Goal: Information Seeking & Learning: Learn about a topic

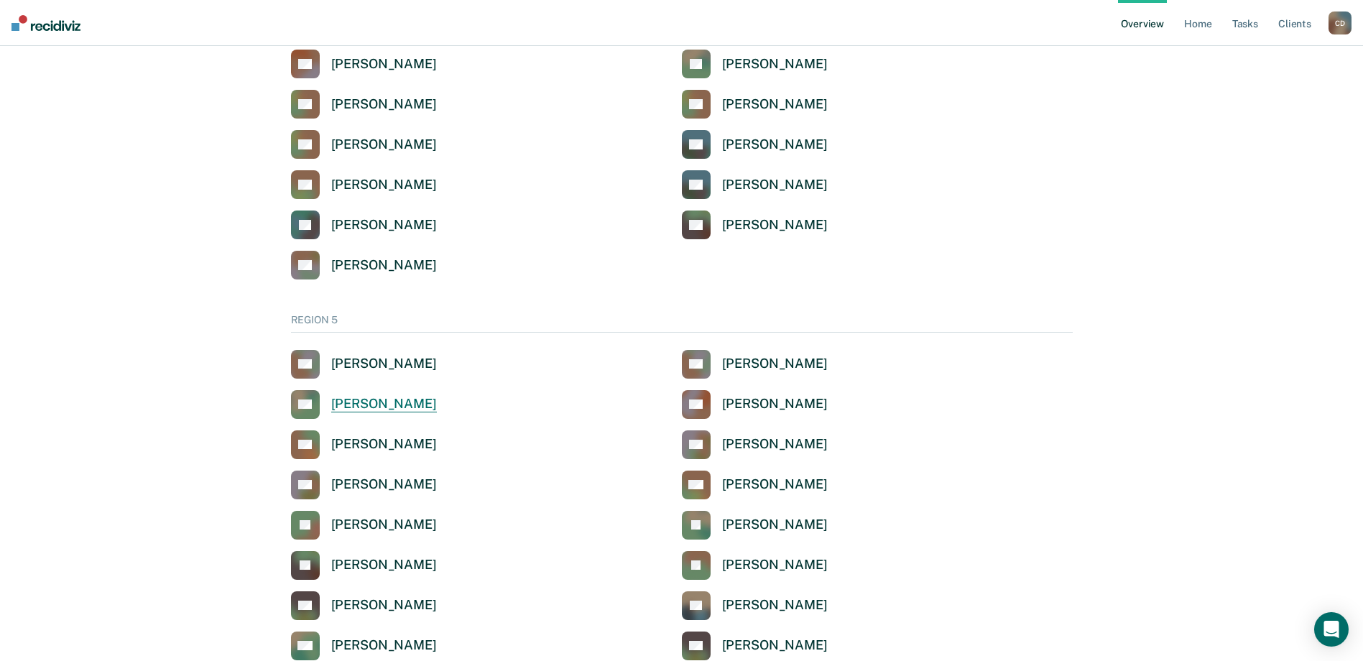
scroll to position [4671, 0]
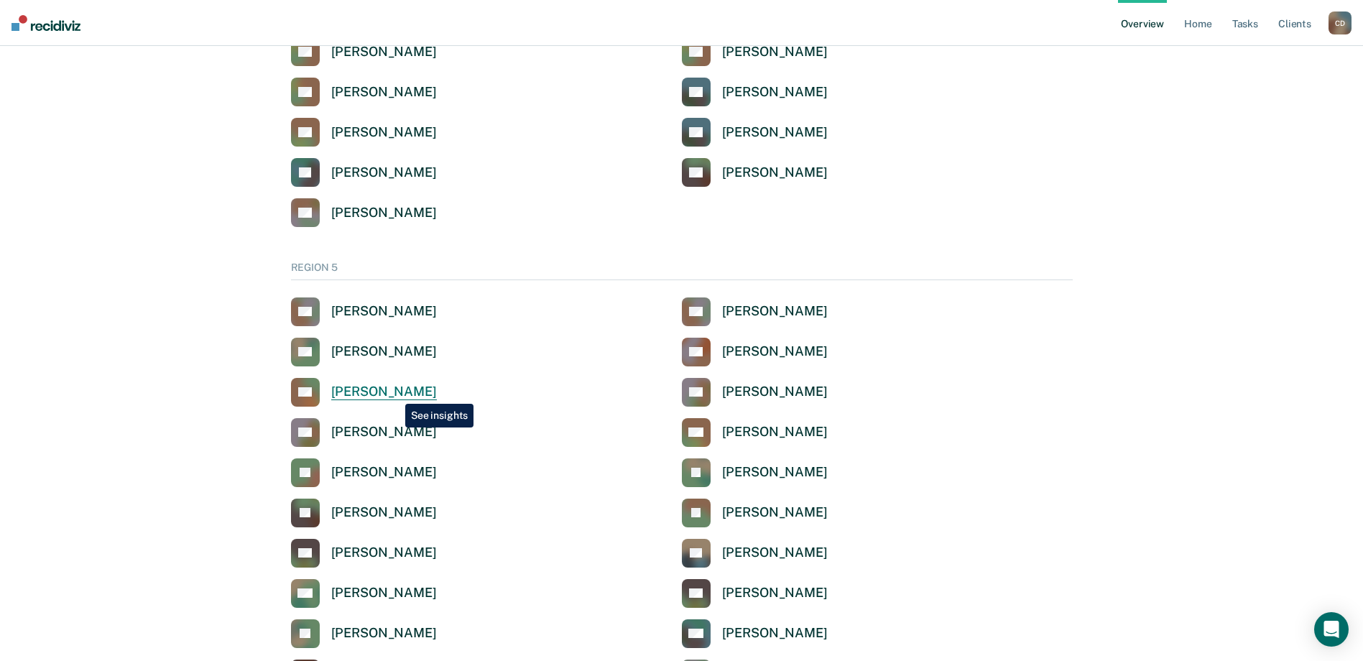
click at [395, 393] on div "[PERSON_NAME]" at bounding box center [384, 392] width 106 height 17
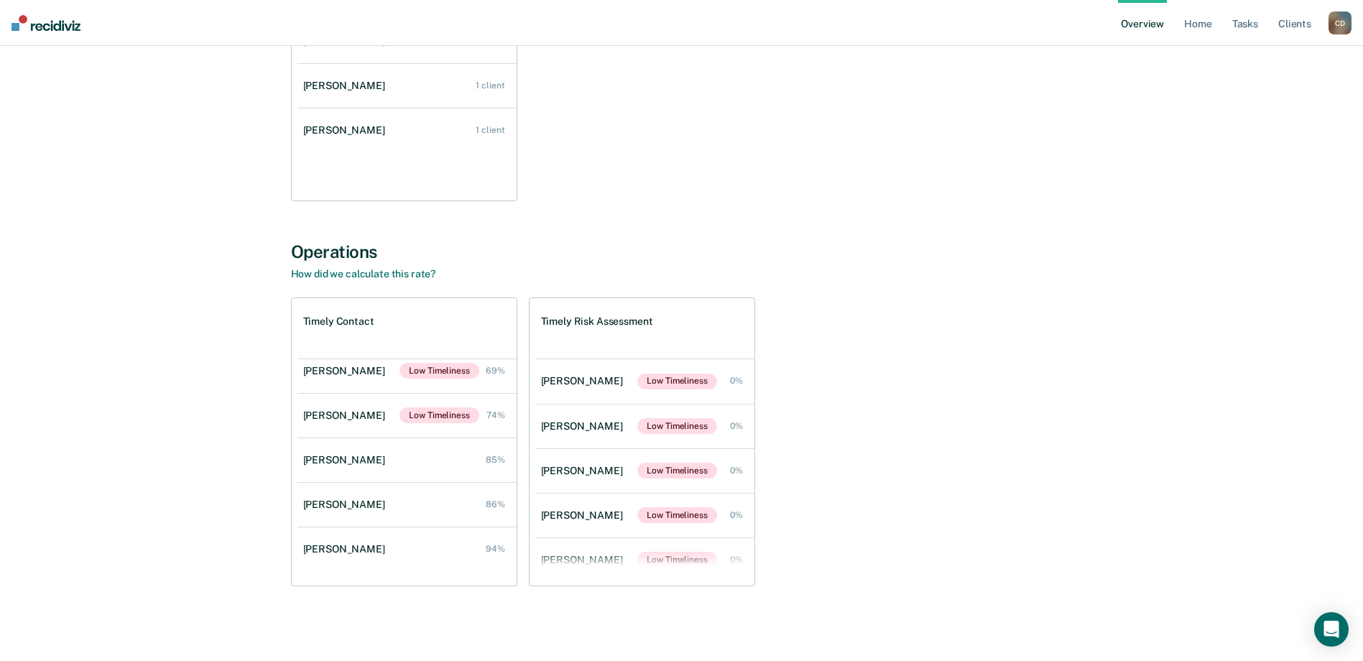
scroll to position [147, 0]
click at [349, 415] on div "[PERSON_NAME]" at bounding box center [347, 413] width 88 height 12
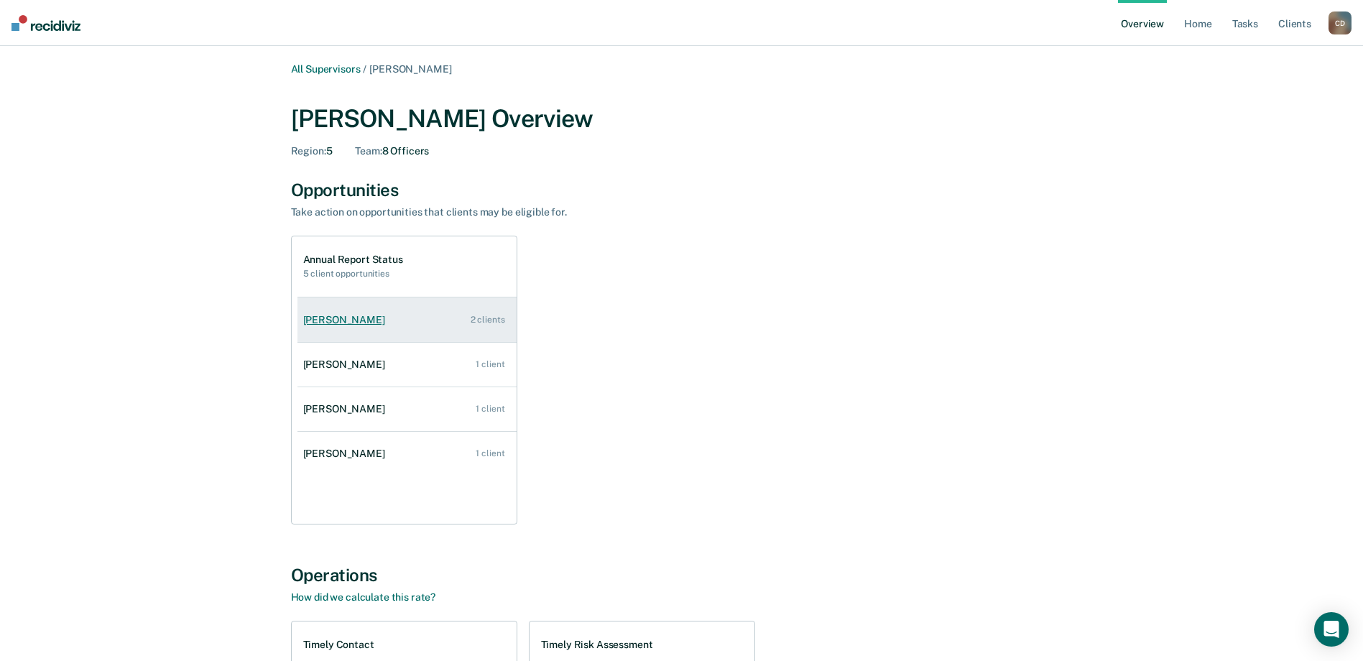
click at [381, 321] on div "[PERSON_NAME]" at bounding box center [347, 320] width 88 height 12
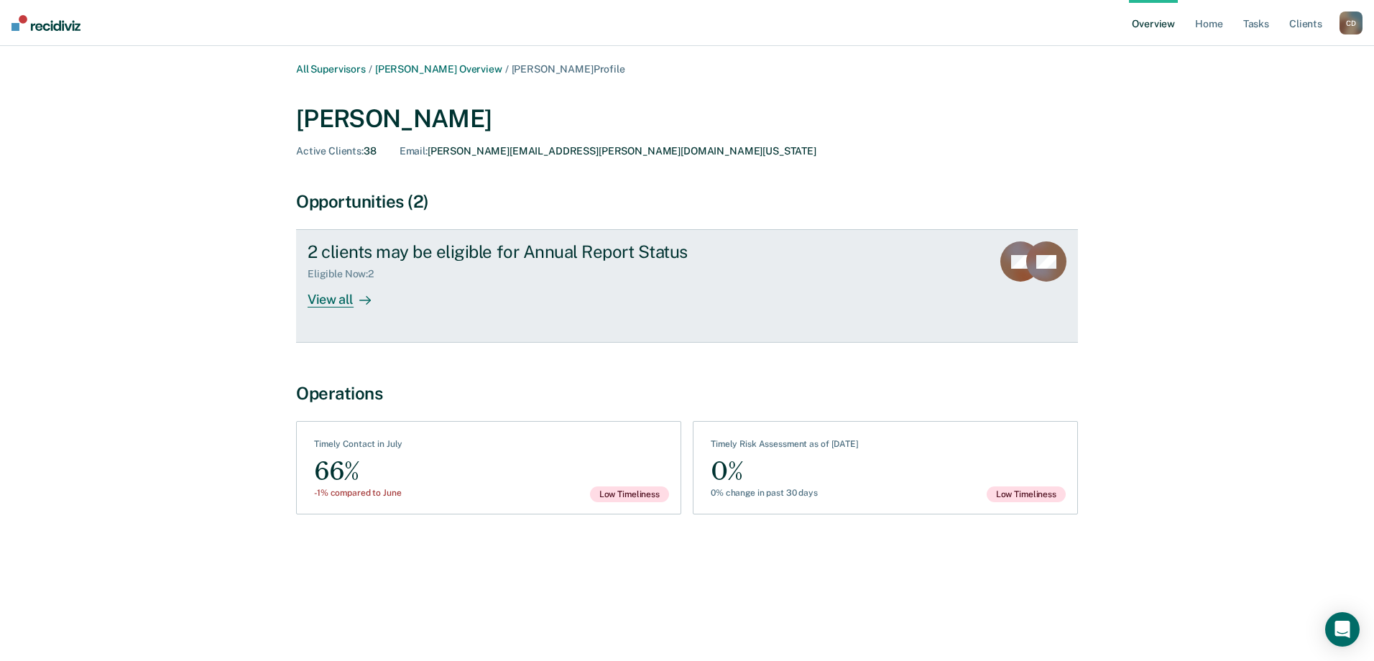
click at [351, 307] on div "View all" at bounding box center [348, 294] width 80 height 28
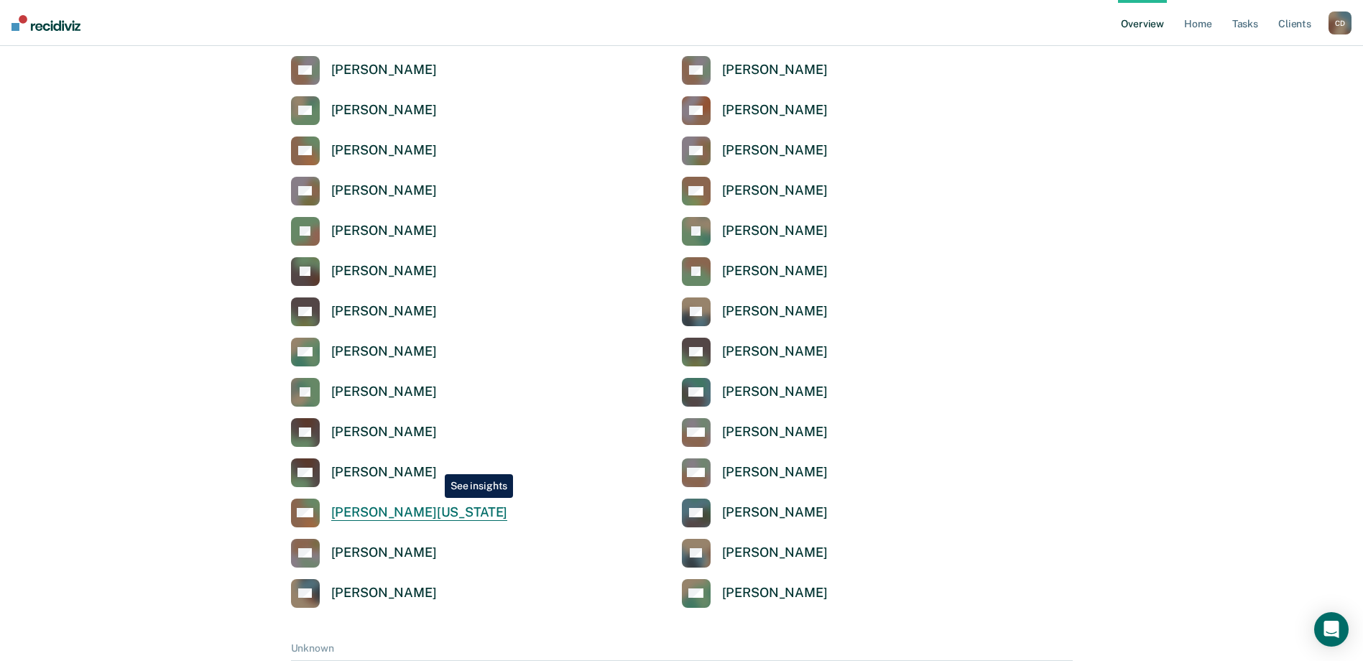
scroll to position [4887, 0]
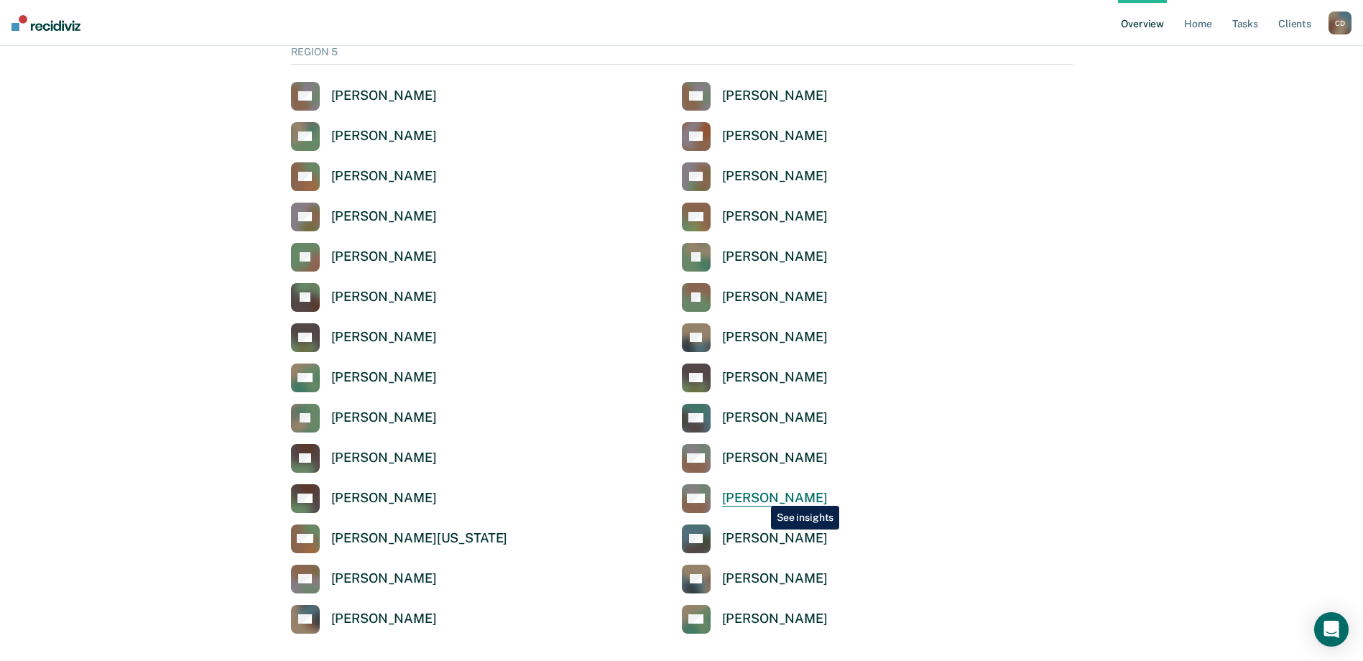
click at [760, 495] on div "[PERSON_NAME]" at bounding box center [775, 498] width 106 height 17
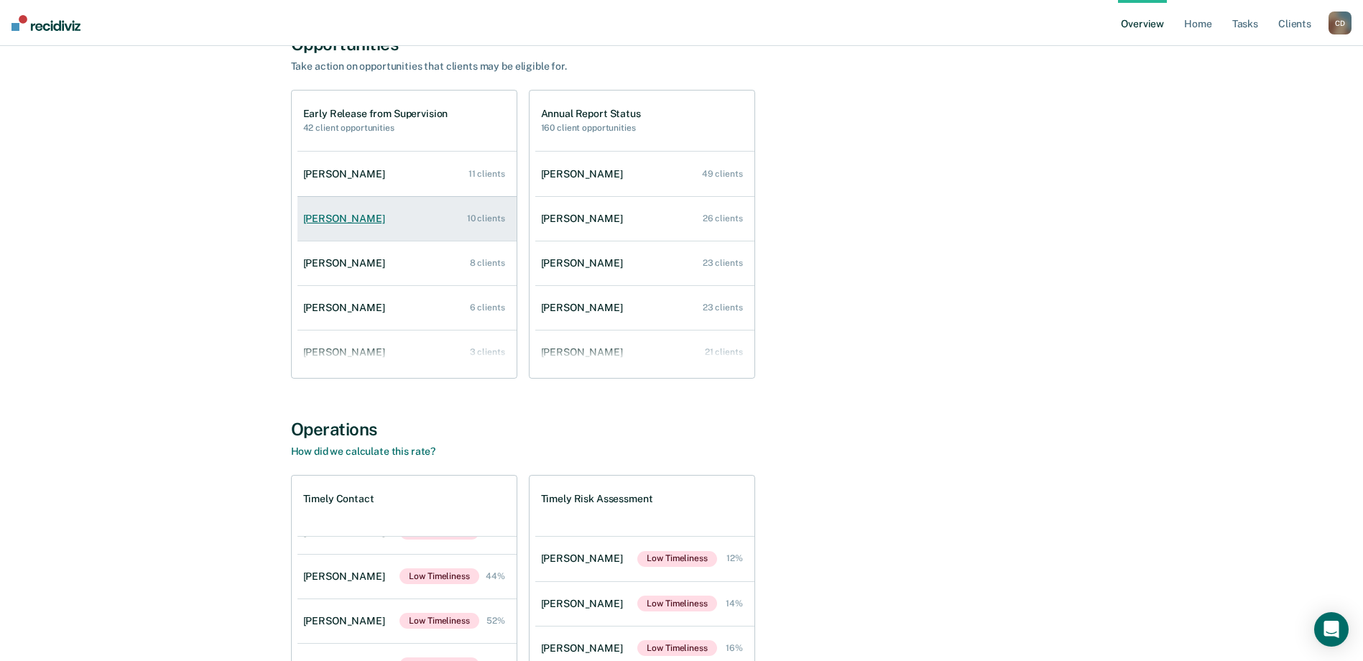
click at [349, 221] on div "[PERSON_NAME]" at bounding box center [347, 219] width 88 height 12
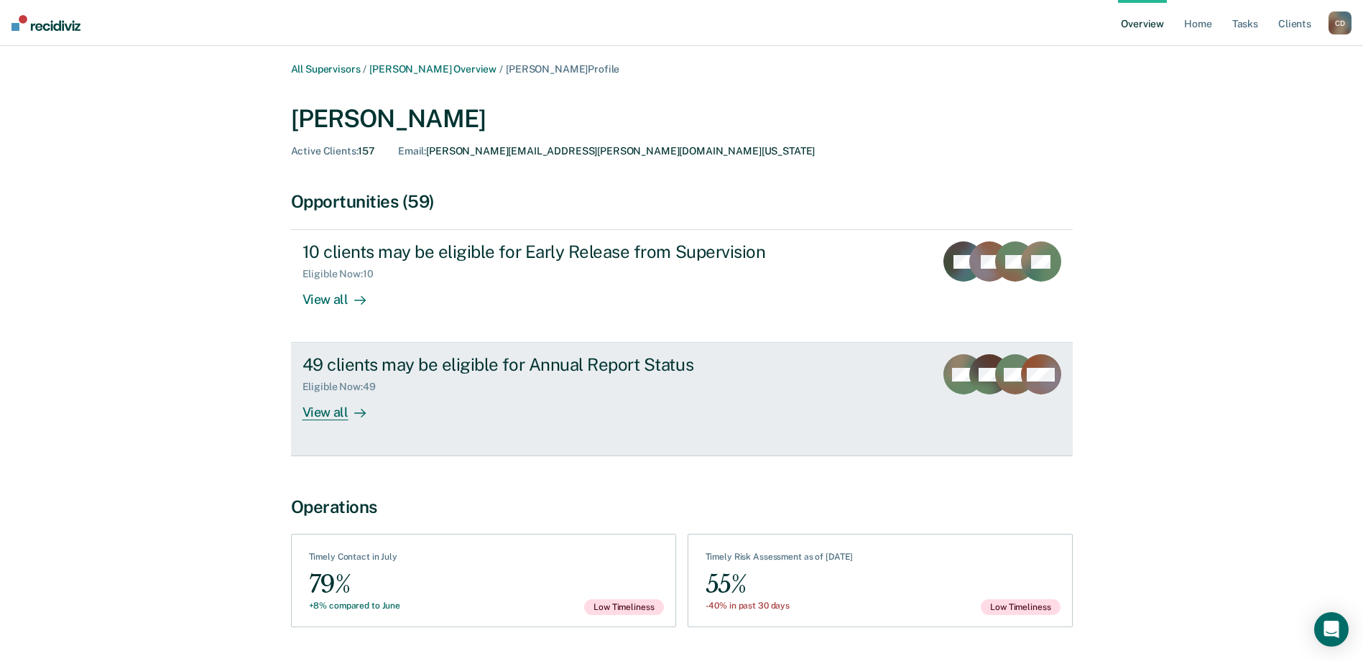
click at [331, 412] on div "View all" at bounding box center [343, 407] width 80 height 28
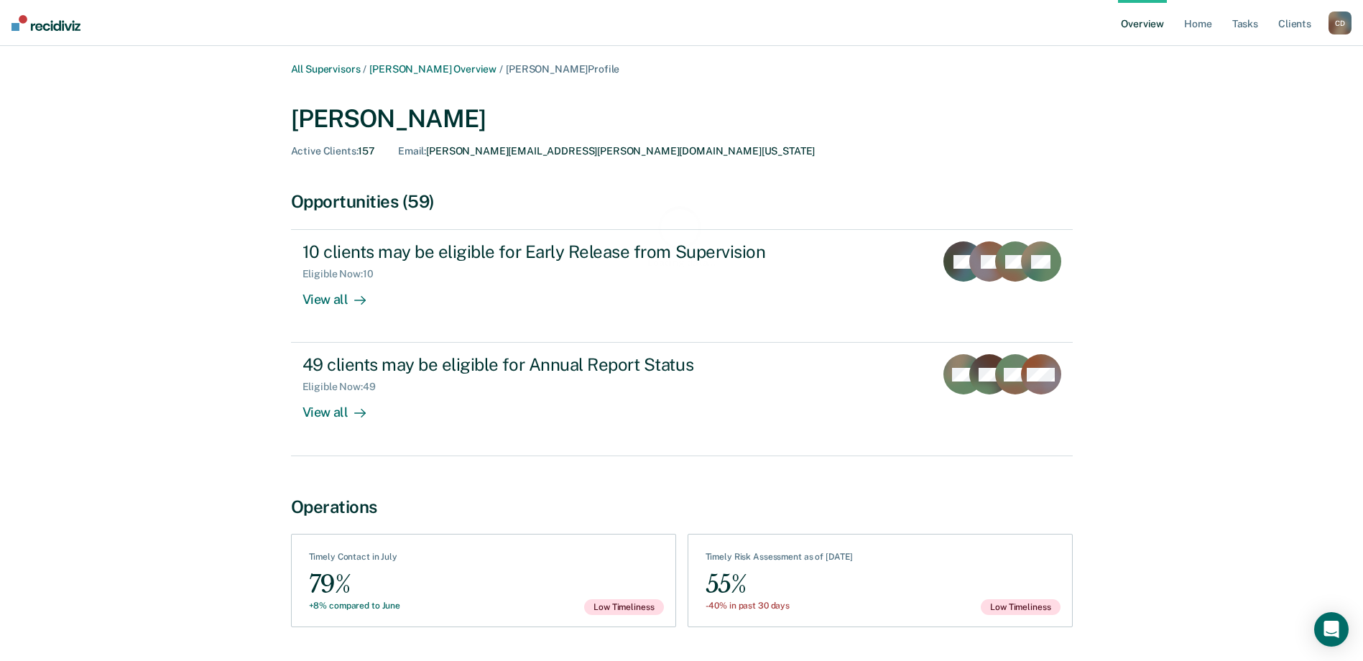
scroll to position [146, 0]
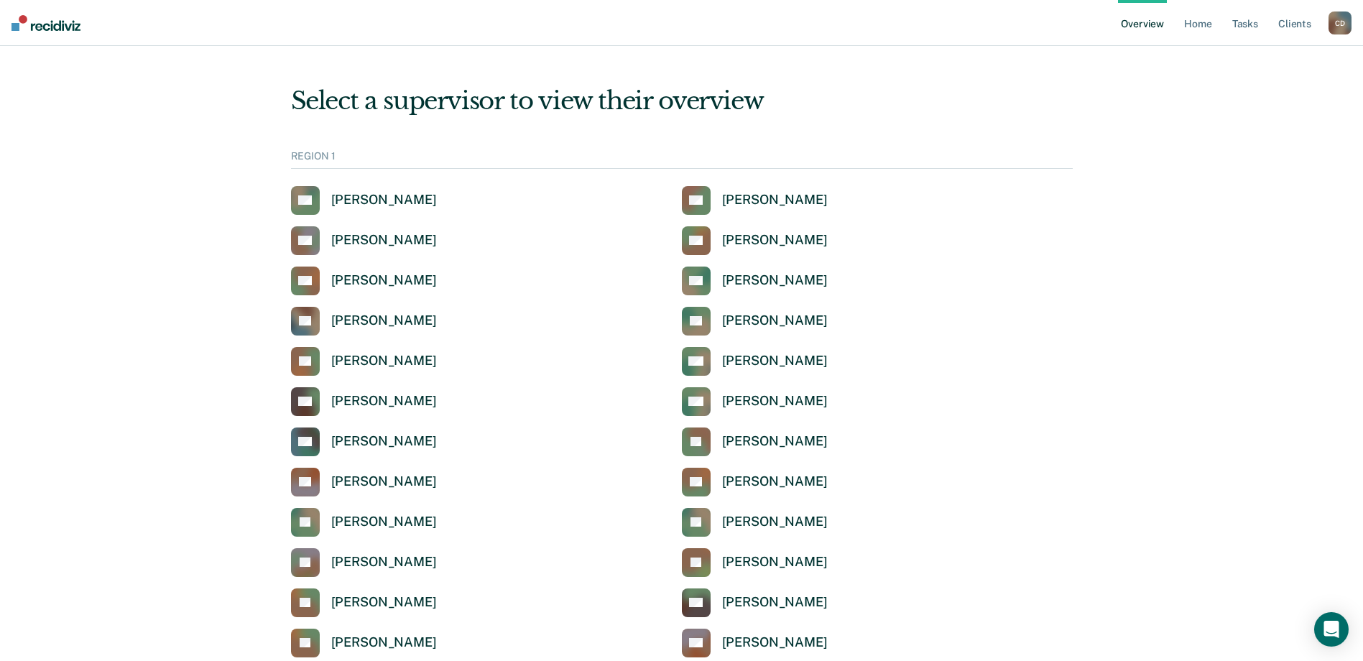
click at [1343, 29] on div "C D" at bounding box center [1340, 22] width 23 height 23
click at [1263, 96] on link "Log Out" at bounding box center [1283, 93] width 116 height 12
